Goal: Find contact information: Find contact information

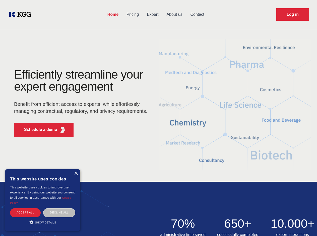
click at [158, 118] on div "Efficiently streamline your expert engagement Benefit from efficient access to …" at bounding box center [82, 105] width 152 height 72
click at [38, 130] on p "Schedule a demo" at bounding box center [40, 130] width 33 height 6
click at [76, 174] on div "× This website uses cookies This website uses cookies to improve user experienc…" at bounding box center [42, 201] width 75 height 62
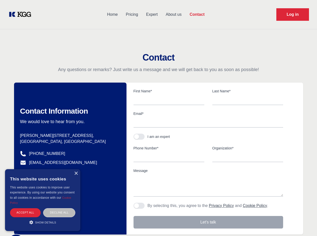
click at [25, 213] on div "Accept all" at bounding box center [25, 213] width 31 height 9
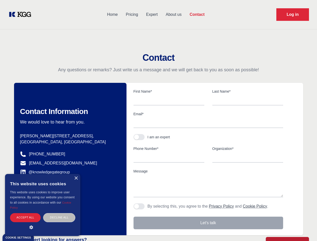
click at [59, 213] on div "Decline all" at bounding box center [59, 217] width 32 height 9
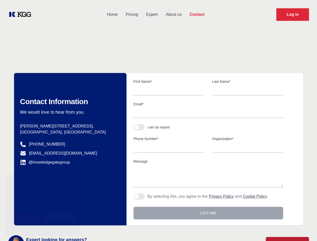
click at [43, 223] on main "Contact Any questions or remarks? Just write us a message and we will get back …" at bounding box center [158, 130] width 317 height 261
